Goal: Task Accomplishment & Management: Use online tool/utility

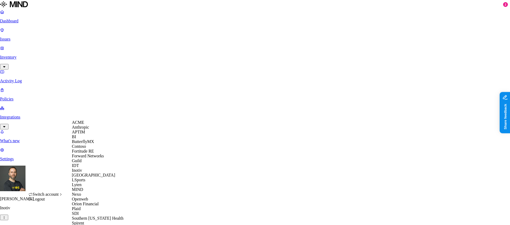
scroll to position [168, 0]
click at [88, 216] on span "Southern [US_STATE] Health" at bounding box center [98, 218] width 52 height 5
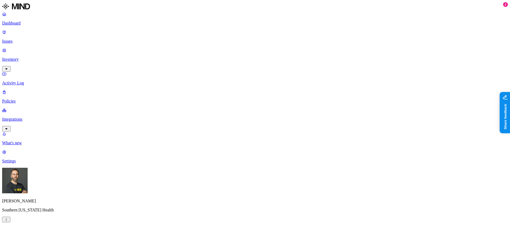
click at [40, 57] on p "Inventory" at bounding box center [255, 59] width 506 height 5
